Goal: Information Seeking & Learning: Learn about a topic

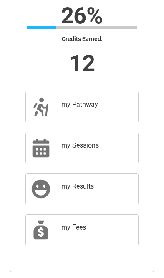
scroll to position [274, 0]
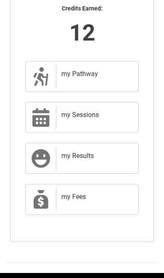
click at [117, 155] on h2 "my Results" at bounding box center [95, 156] width 69 height 8
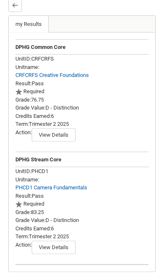
scroll to position [196, 0]
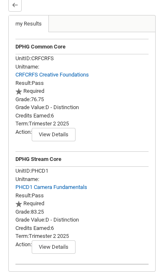
click at [65, 242] on button "View Details" at bounding box center [54, 246] width 44 height 13
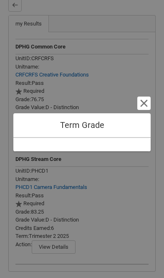
click at [150, 110] on button "Cancel and close" at bounding box center [143, 103] width 13 height 13
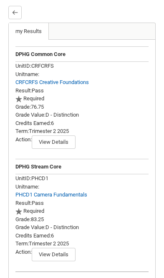
scroll to position [201, 0]
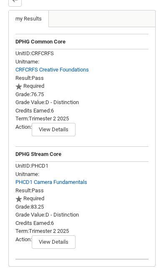
click at [66, 126] on button "View Details" at bounding box center [54, 129] width 44 height 13
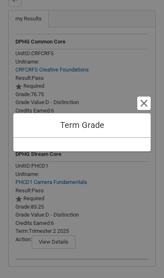
click at [150, 97] on button "Cancel and close" at bounding box center [143, 103] width 13 height 13
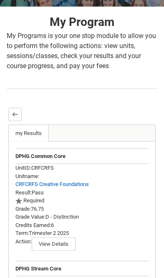
scroll to position [0, 0]
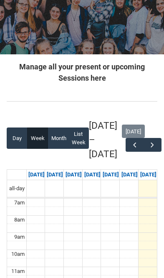
scroll to position [34, 0]
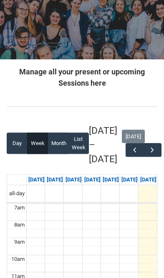
click at [156, 154] on span "button" at bounding box center [152, 150] width 8 height 8
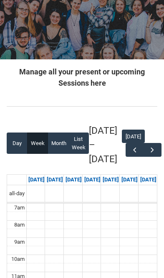
click at [156, 154] on span "button" at bounding box center [152, 150] width 8 height 8
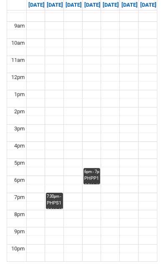
scroll to position [254, 0]
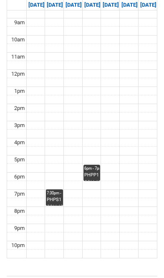
click at [60, 206] on link "7:30pm - 8:30pm PHPS1 COLLARTS:ONLINE Photographic Lighting STAGE 1 | Online | …" at bounding box center [54, 197] width 17 height 16
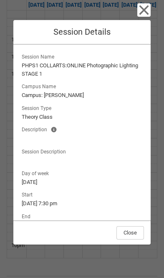
click at [147, 14] on icon "button" at bounding box center [143, 9] width 13 height 13
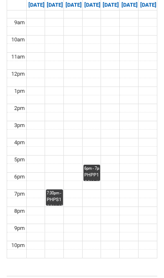
click at [95, 181] on link "6pm - 7pm PHPP1 COLLARTS:ONLINE Photographic Post- Production STAGE 1 | Online …" at bounding box center [92, 173] width 17 height 16
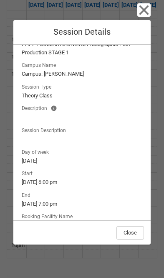
scroll to position [21, 0]
click at [149, 10] on icon "button" at bounding box center [143, 9] width 13 height 13
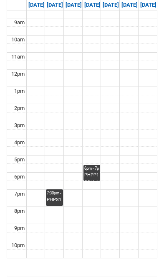
click at [59, 206] on link "7:30pm - 8:30pm PHPS1 COLLARTS:ONLINE Photographic Lighting STAGE 1 | Online | …" at bounding box center [54, 197] width 17 height 16
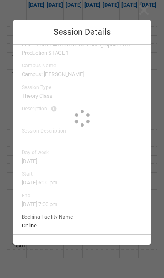
scroll to position [8, 0]
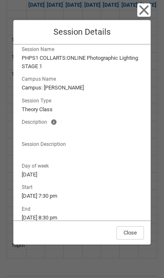
click at [144, 16] on icon "button" at bounding box center [143, 9] width 13 height 13
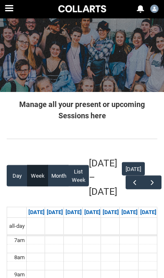
scroll to position [0, 0]
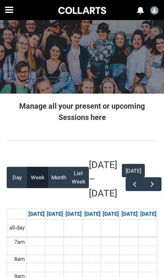
click at [156, 188] on span "button" at bounding box center [152, 184] width 8 height 8
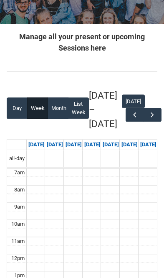
click at [155, 119] on span "button" at bounding box center [152, 115] width 8 height 8
